Goal: Information Seeking & Learning: Find specific fact

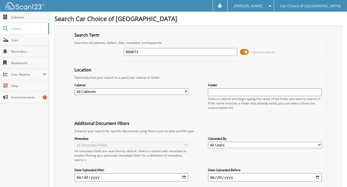
drag, startPoint x: 139, startPoint y: 54, endPoint x: 90, endPoint y: 53, distance: 48.9
click at [90, 53] on div "B69673 Advanced Search" at bounding box center [198, 52] width 252 height 14
type input "JAMES CHANDLER"
drag, startPoint x: 165, startPoint y: 50, endPoint x: 102, endPoint y: 57, distance: 63.0
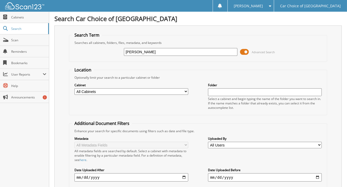
click at [102, 57] on div "JAMES CHANDLER Advanced Search" at bounding box center [198, 52] width 252 height 14
type input "CORRY WILLIAMS"
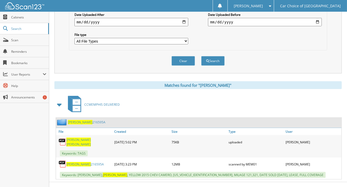
click at [90, 120] on link "[PERSON_NAME] 216595A" at bounding box center [86, 122] width 37 height 4
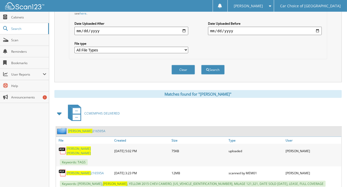
scroll to position [156, 0]
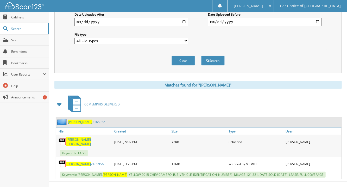
click at [86, 120] on link "WILLIAMS 216595A" at bounding box center [86, 122] width 37 height 4
